Goal: Task Accomplishment & Management: Manage account settings

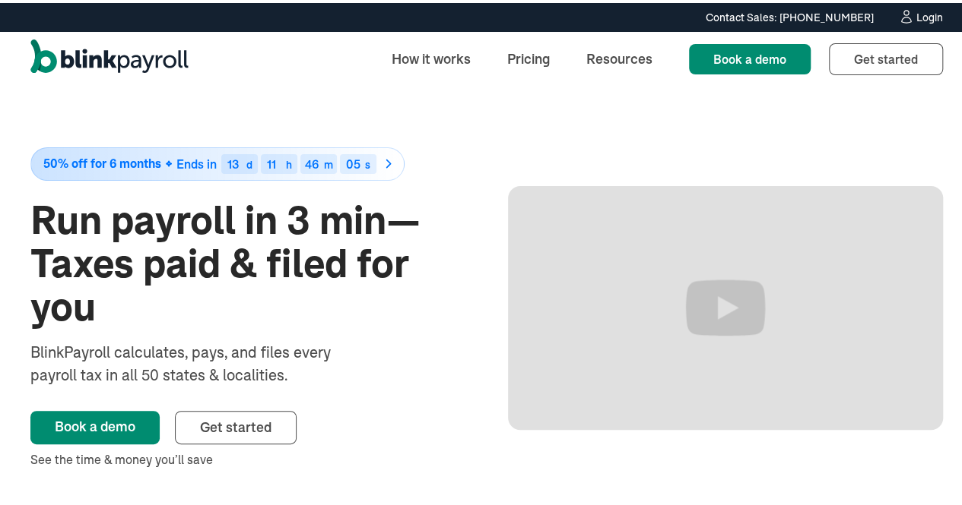
click at [916, 11] on div "Login" at bounding box center [929, 14] width 27 height 11
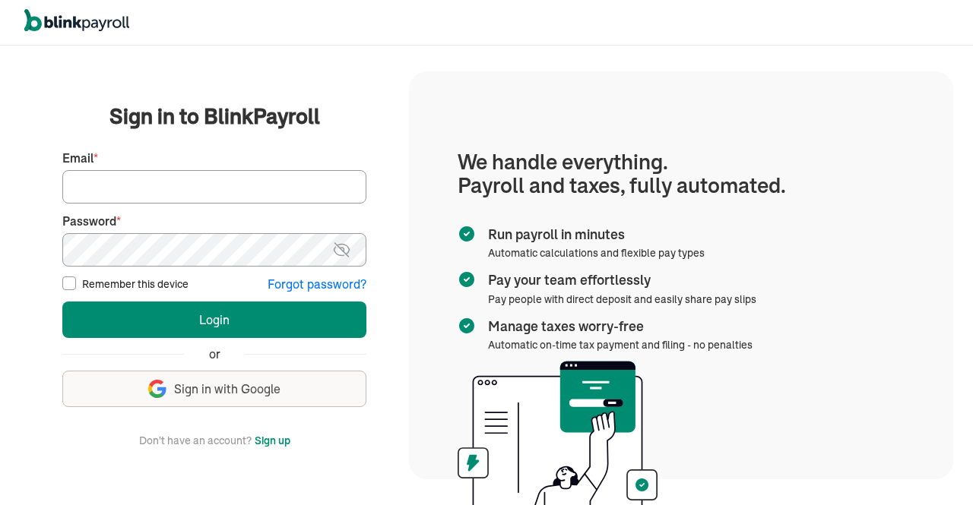
click at [207, 184] on input "Email *" at bounding box center [214, 186] width 304 height 33
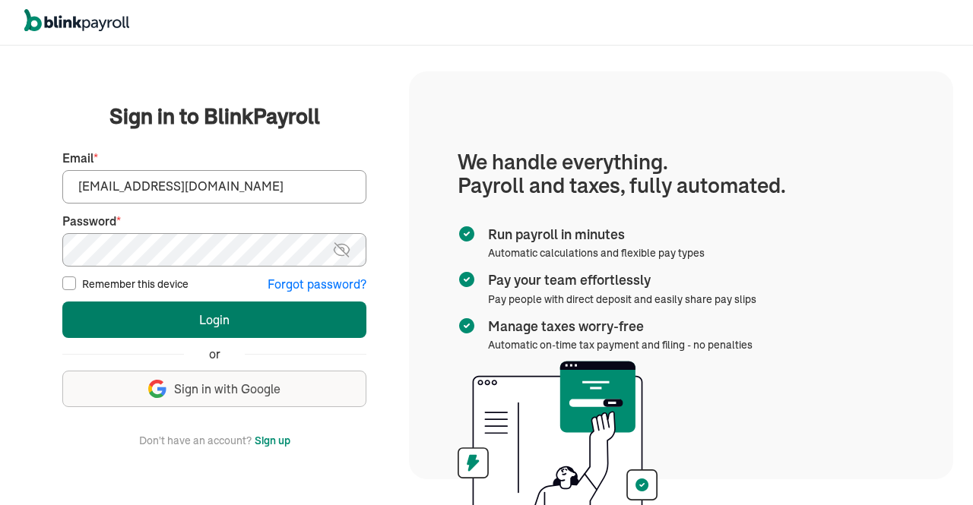
click at [311, 327] on button "Login" at bounding box center [214, 320] width 304 height 36
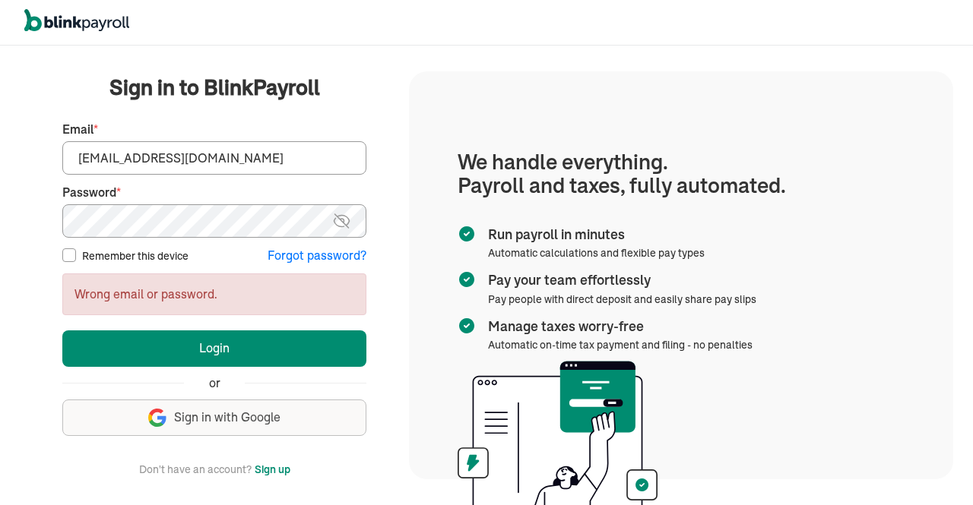
drag, startPoint x: 120, startPoint y: 162, endPoint x: 0, endPoint y: 230, distance: 137.8
click at [0, 230] on div "We handle it all. Payroll and taxes, fully automated. Back Forgot your password…" at bounding box center [486, 276] width 973 height 460
type input "hr@vertonsolutions.com"
click at [341, 217] on img at bounding box center [341, 221] width 19 height 18
click at [67, 250] on input "Remember this device" at bounding box center [69, 256] width 14 height 14
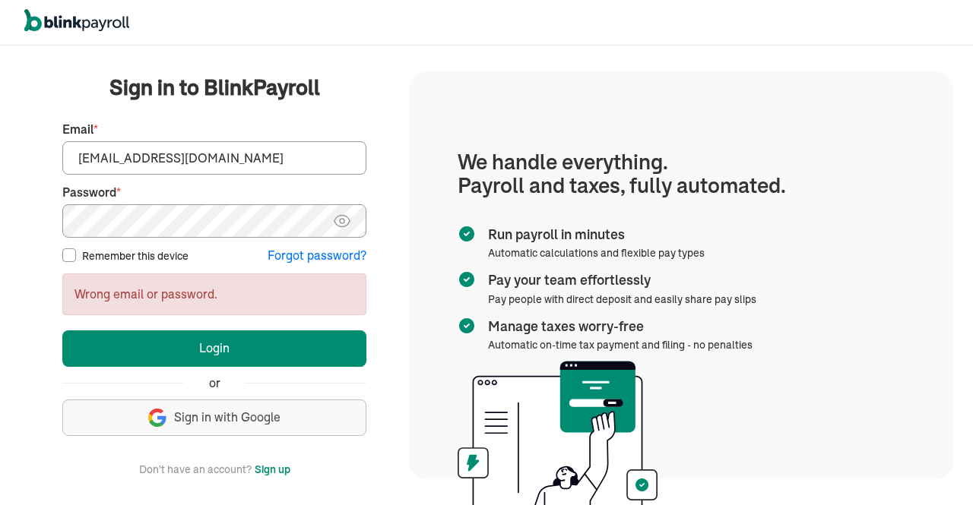
checkbox input "true"
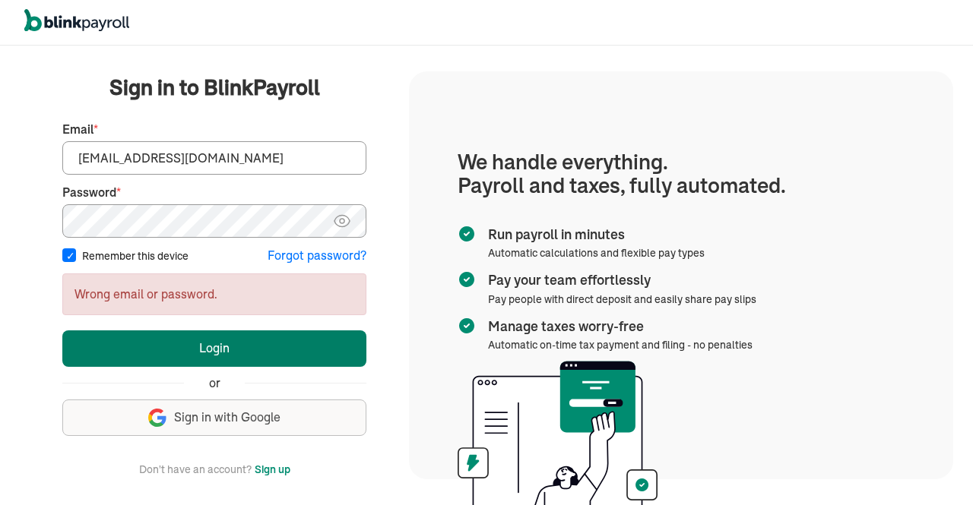
click at [236, 332] on button "Login" at bounding box center [214, 349] width 304 height 36
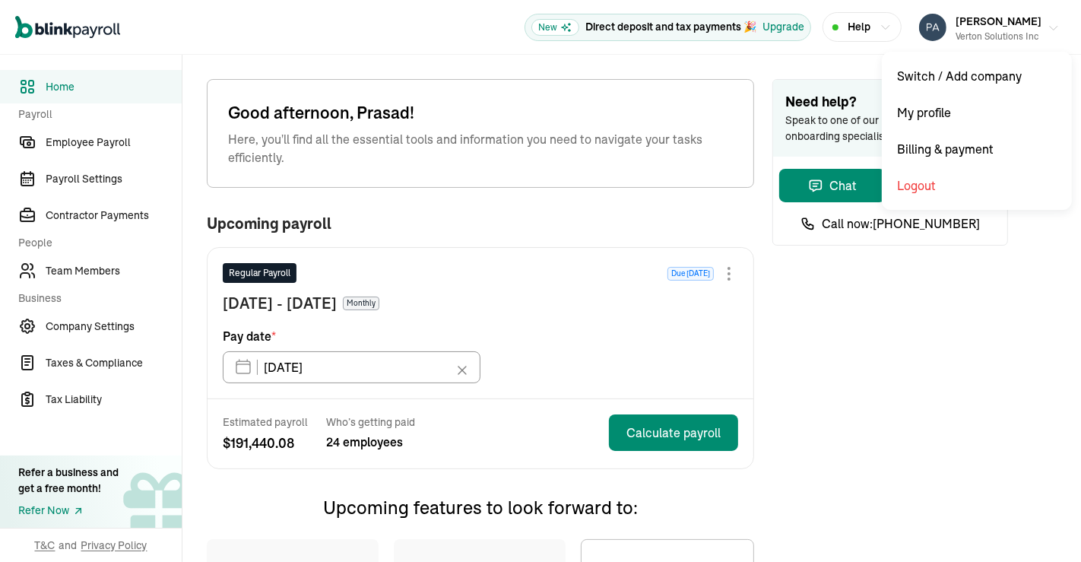
click at [1047, 24] on icon "button" at bounding box center [1053, 28] width 12 height 12
click at [1047, 25] on icon "button" at bounding box center [1053, 28] width 12 height 12
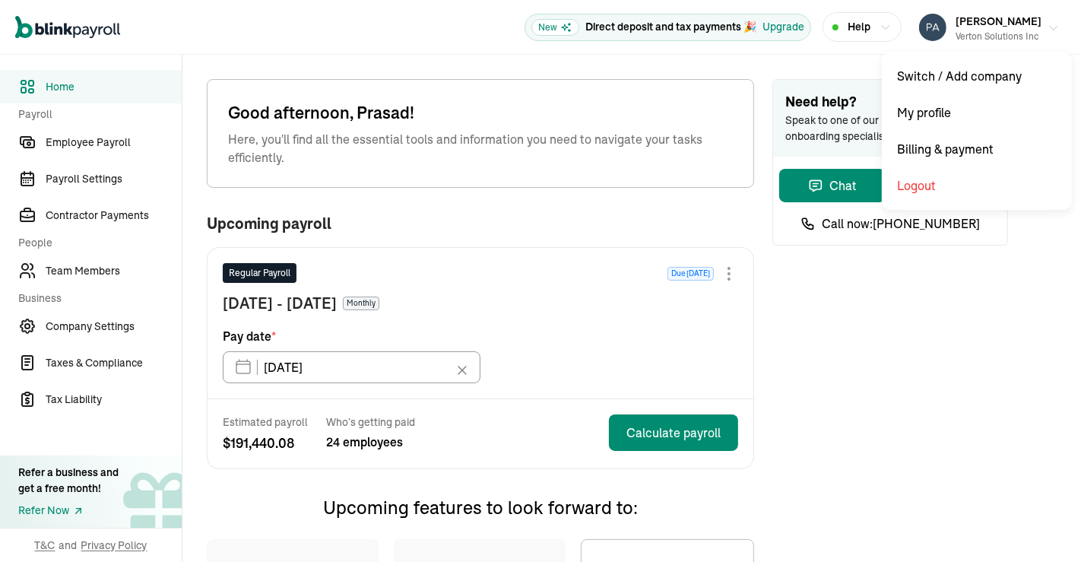
click at [1047, 25] on icon "button" at bounding box center [1053, 28] width 12 height 12
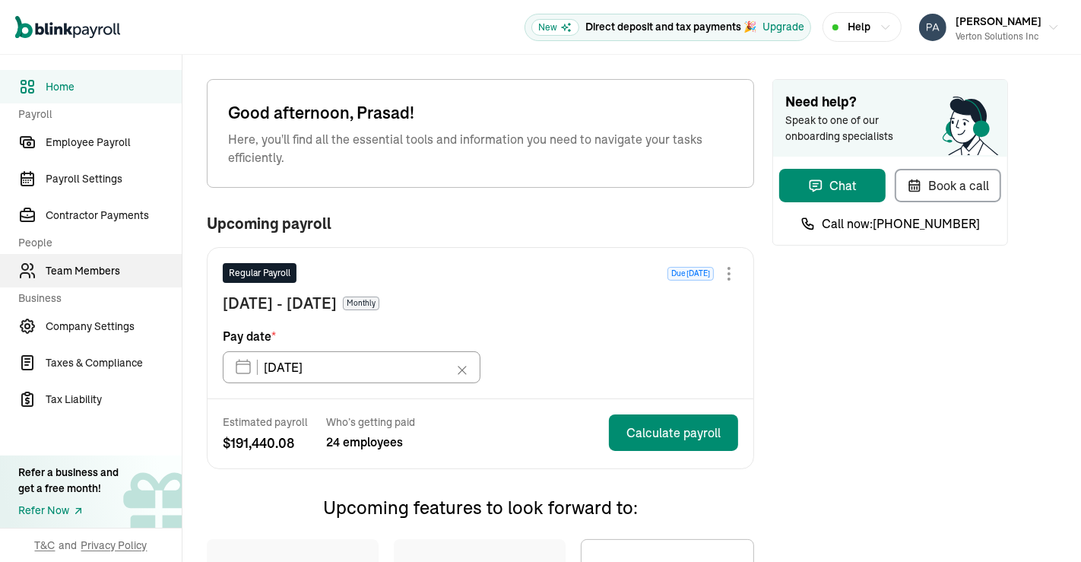
click at [100, 269] on span "Team Members" at bounding box center [114, 271] width 136 height 16
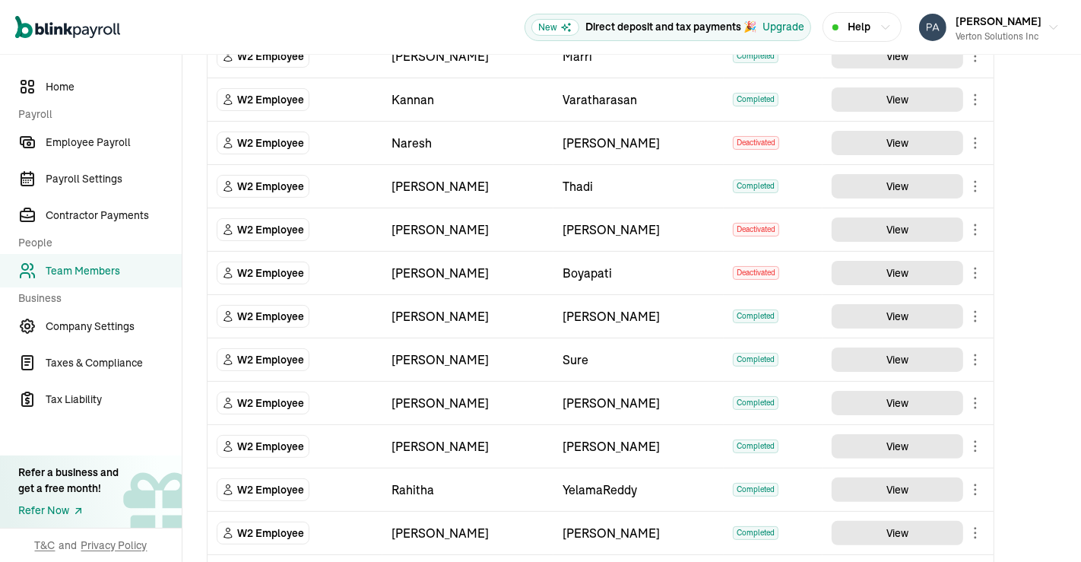
scroll to position [174, 0]
click at [916, 181] on button "View" at bounding box center [897, 186] width 131 height 24
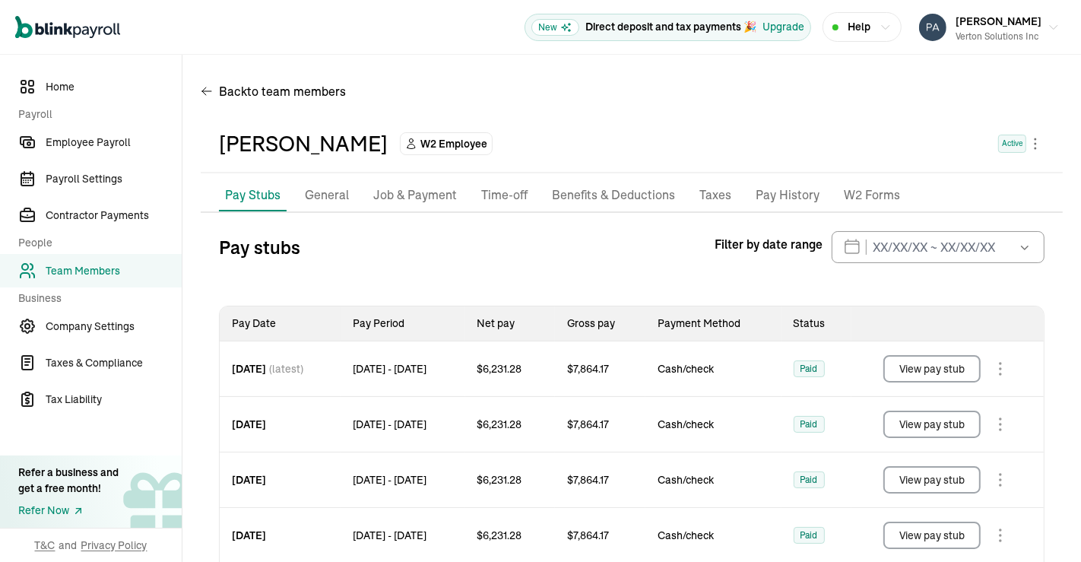
click at [920, 426] on button "View pay stub" at bounding box center [931, 423] width 97 height 27
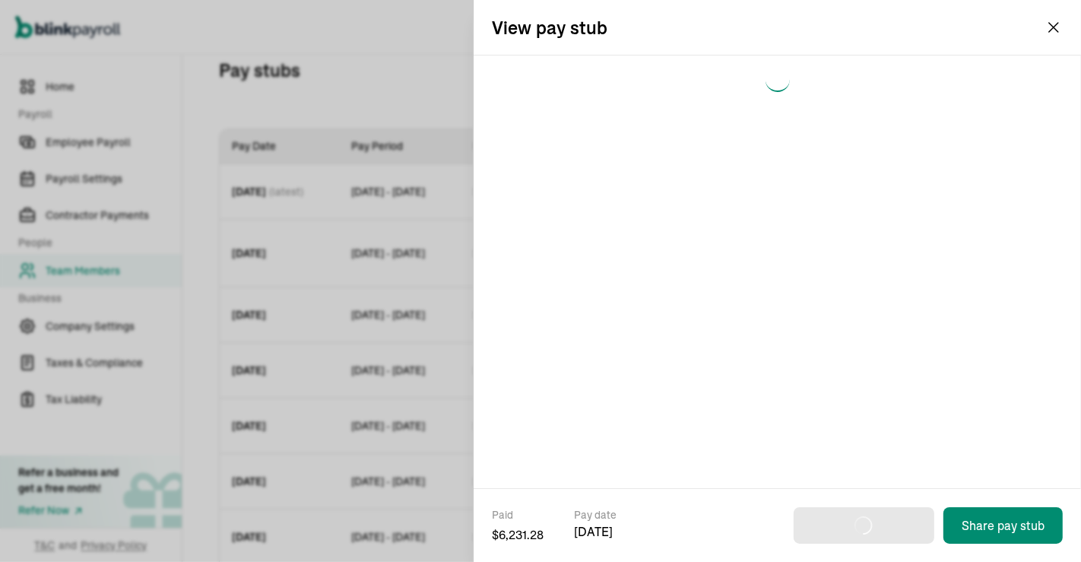
scroll to position [179, 0]
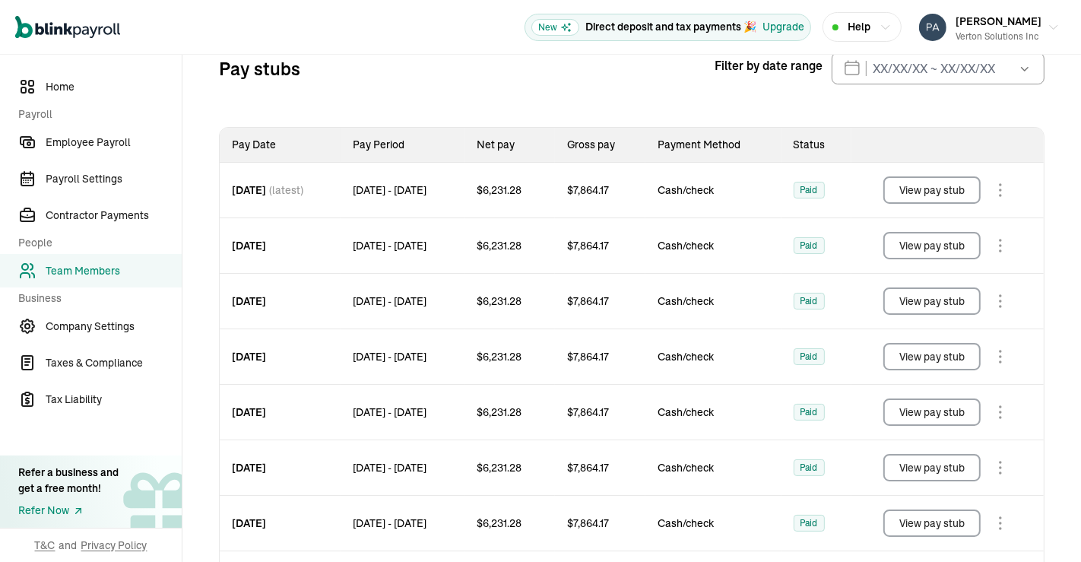
click at [897, 181] on button "View pay stub" at bounding box center [931, 189] width 97 height 27
click at [369, 53] on div "Open main menu New Direct deposit and tax payments 🎉 Upgrade Help [PERSON_NAME]…" at bounding box center [540, 27] width 1081 height 55
click at [81, 79] on span "Home" at bounding box center [114, 87] width 136 height 16
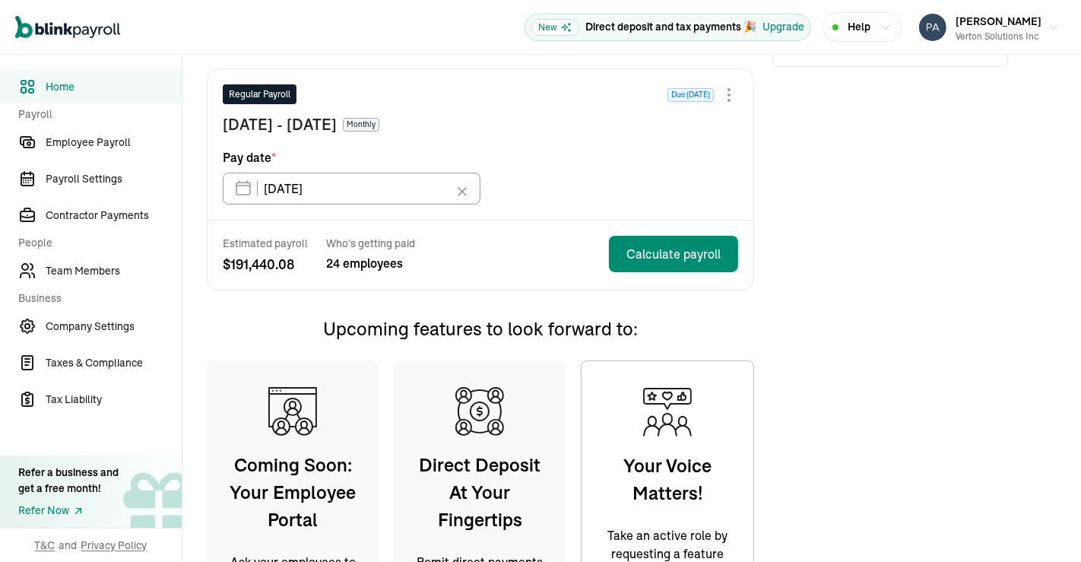
click at [730, 88] on div at bounding box center [728, 89] width 3 height 3
